Goal: Task Accomplishment & Management: Use online tool/utility

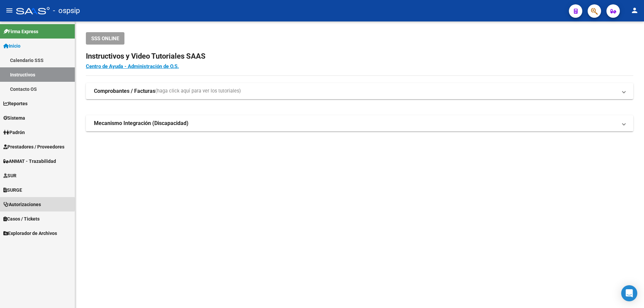
click at [20, 204] on span "Autorizaciones" at bounding box center [22, 204] width 38 height 7
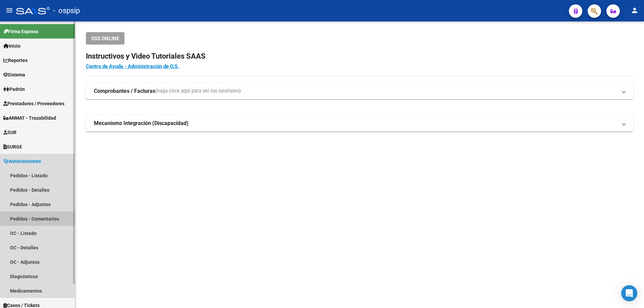
click at [32, 217] on link "Pedidos - Comentarios" at bounding box center [37, 219] width 75 height 14
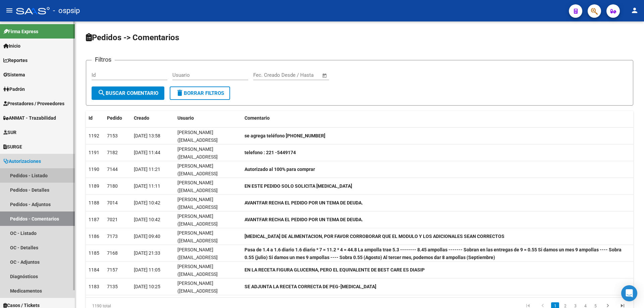
click at [34, 176] on link "Pedidos - Listado" at bounding box center [37, 175] width 75 height 14
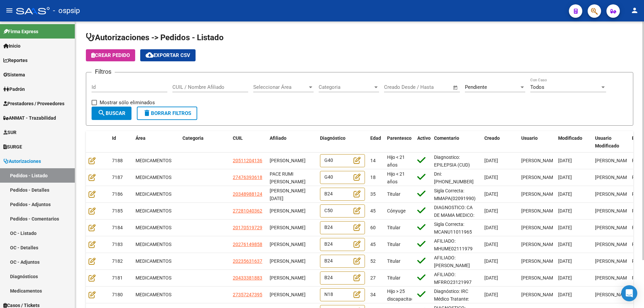
click at [186, 88] on input "CUIL / Nombre Afiliado" at bounding box center [210, 87] width 76 height 6
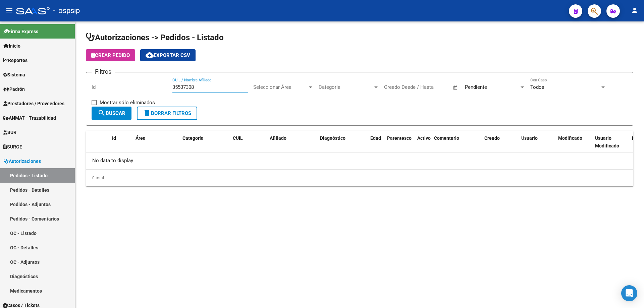
type input "35537308"
click at [511, 87] on div "Pendiente" at bounding box center [492, 87] width 54 height 6
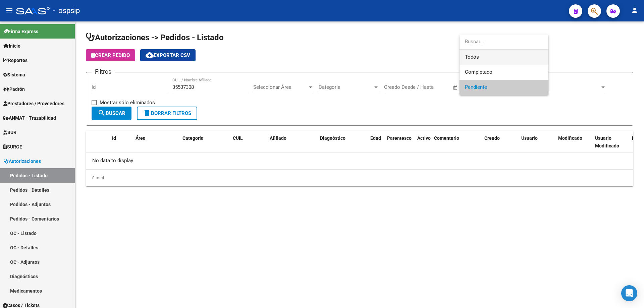
click at [490, 58] on span "Todos" at bounding box center [504, 57] width 78 height 15
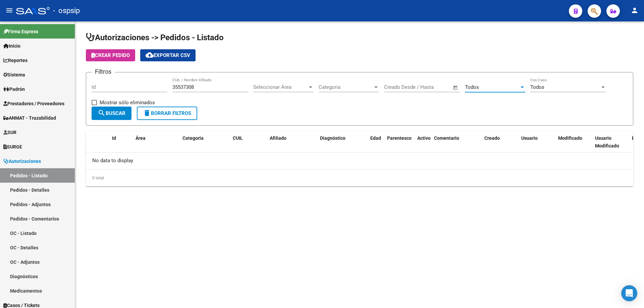
click at [109, 115] on span "search Buscar" at bounding box center [112, 113] width 28 height 6
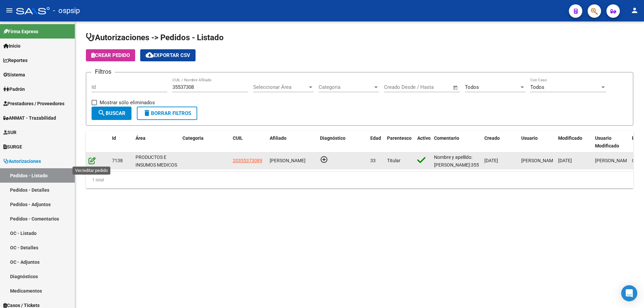
click at [91, 162] on icon at bounding box center [92, 160] width 7 height 7
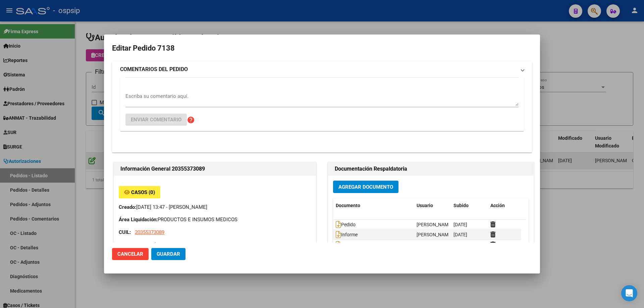
type input "[GEOGRAPHIC_DATA], [GEOGRAPHIC_DATA][PERSON_NAME], [PERSON_NAME] 1614"
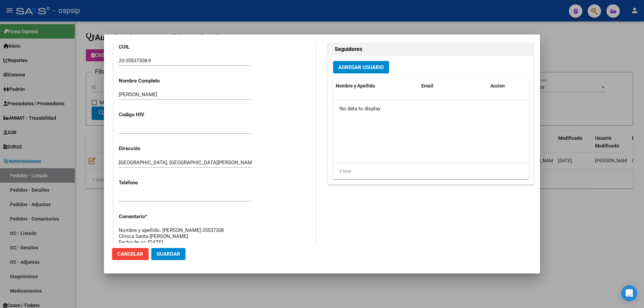
scroll to position [235, 0]
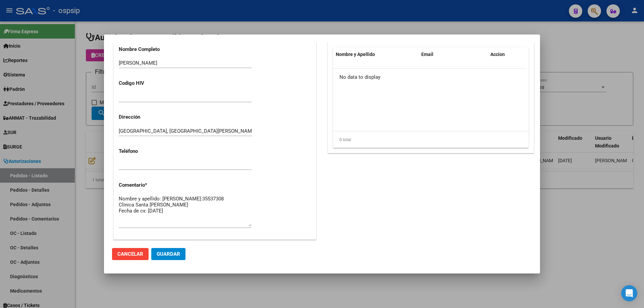
click at [135, 254] on span "Cancelar" at bounding box center [130, 254] width 26 height 6
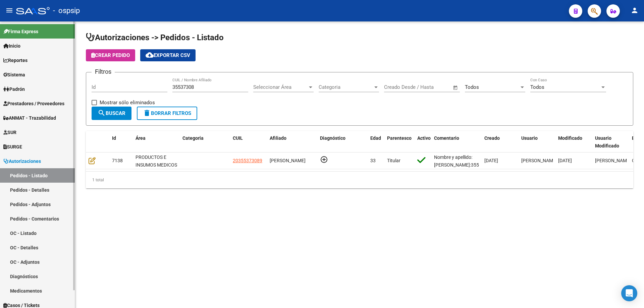
click at [26, 191] on link "Pedidos - Detalles" at bounding box center [37, 190] width 75 height 14
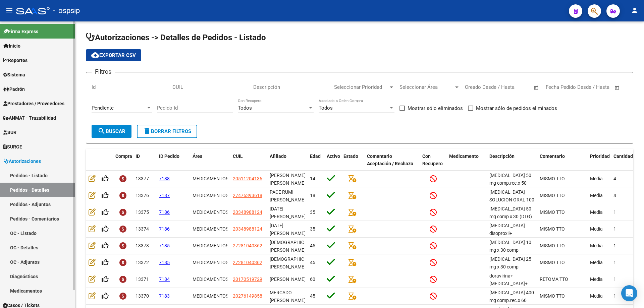
click at [29, 161] on span "Autorizaciones" at bounding box center [22, 161] width 38 height 7
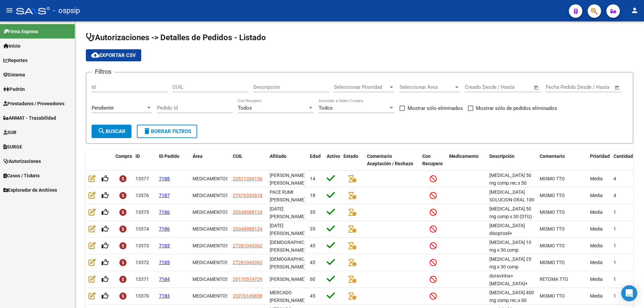
click at [29, 161] on span "Autorizaciones" at bounding box center [22, 161] width 38 height 7
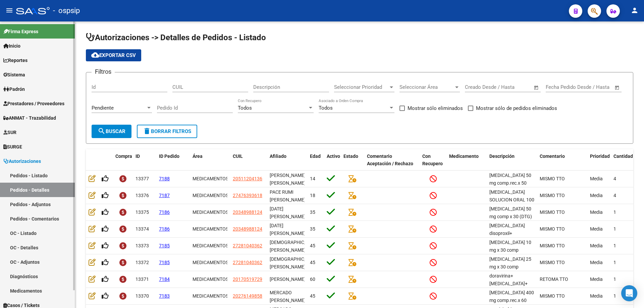
click at [33, 173] on link "Pedidos - Listado" at bounding box center [37, 175] width 75 height 14
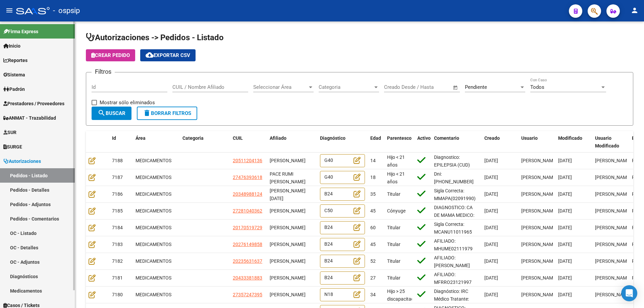
click at [24, 155] on link "Autorizaciones" at bounding box center [37, 161] width 75 height 14
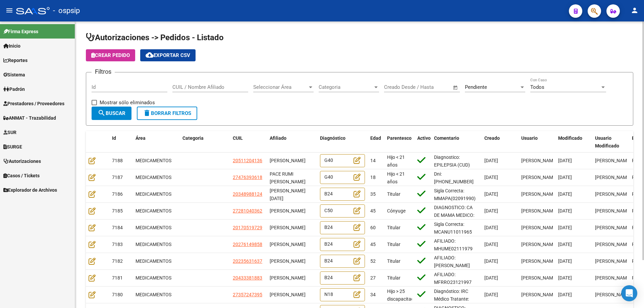
click at [190, 83] on div "CUIL / Nombre Afiliado" at bounding box center [210, 85] width 76 height 14
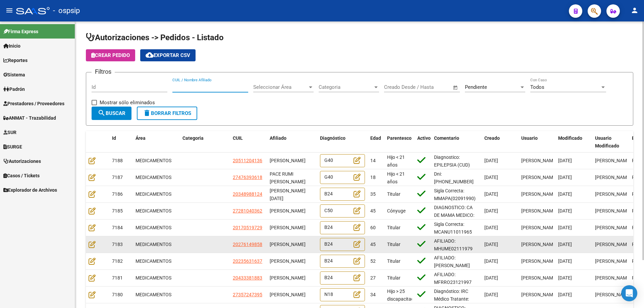
scroll to position [1, 0]
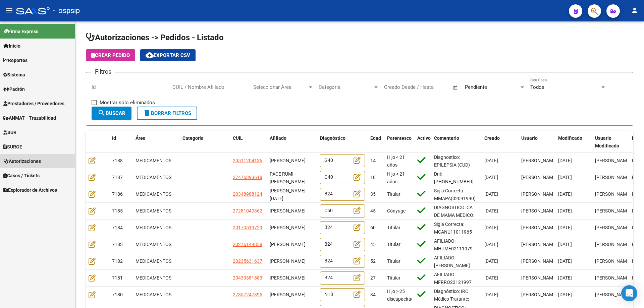
click at [24, 162] on span "Autorizaciones" at bounding box center [22, 161] width 38 height 7
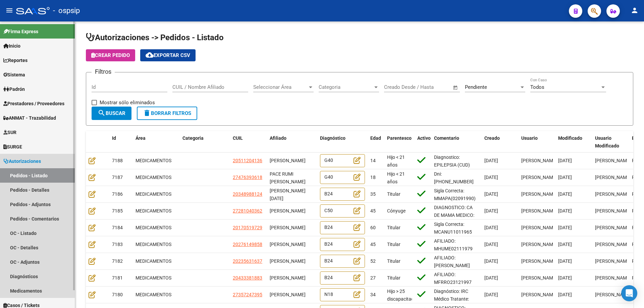
click at [34, 163] on span "Autorizaciones" at bounding box center [22, 161] width 38 height 7
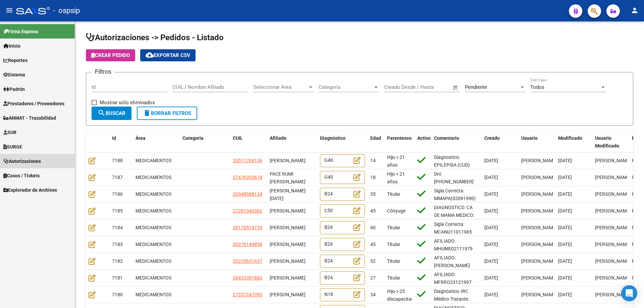
click at [35, 160] on span "Autorizaciones" at bounding box center [22, 161] width 38 height 7
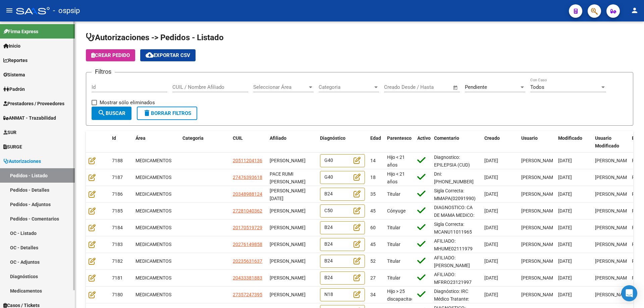
click at [40, 172] on link "Pedidos - Listado" at bounding box center [37, 175] width 75 height 14
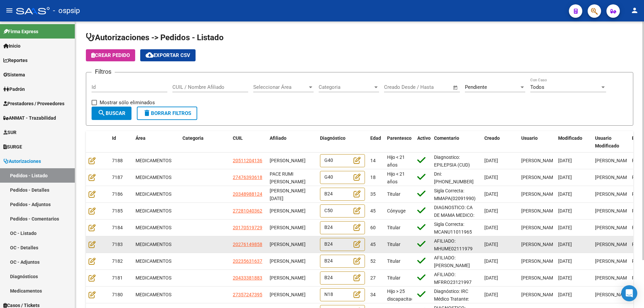
scroll to position [58, 0]
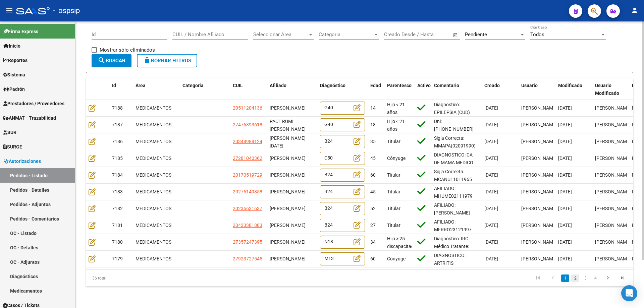
click at [576, 278] on link "2" at bounding box center [575, 278] width 8 height 7
